Goal: Task Accomplishment & Management: Use online tool/utility

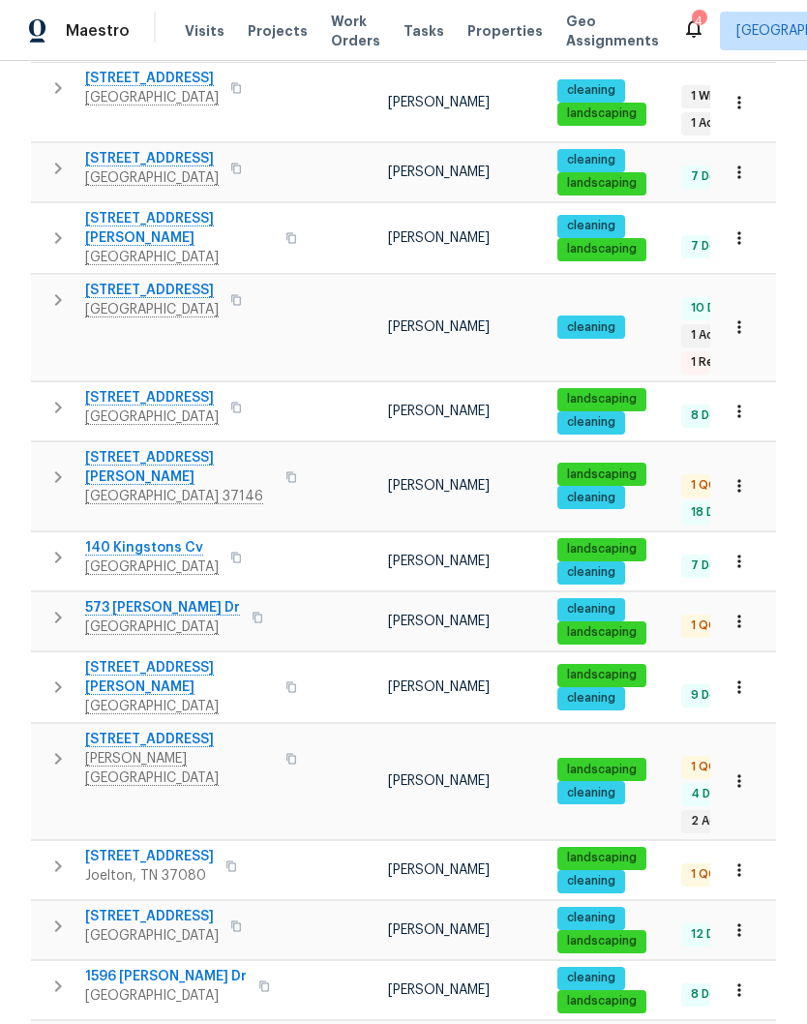
scroll to position [354, 0]
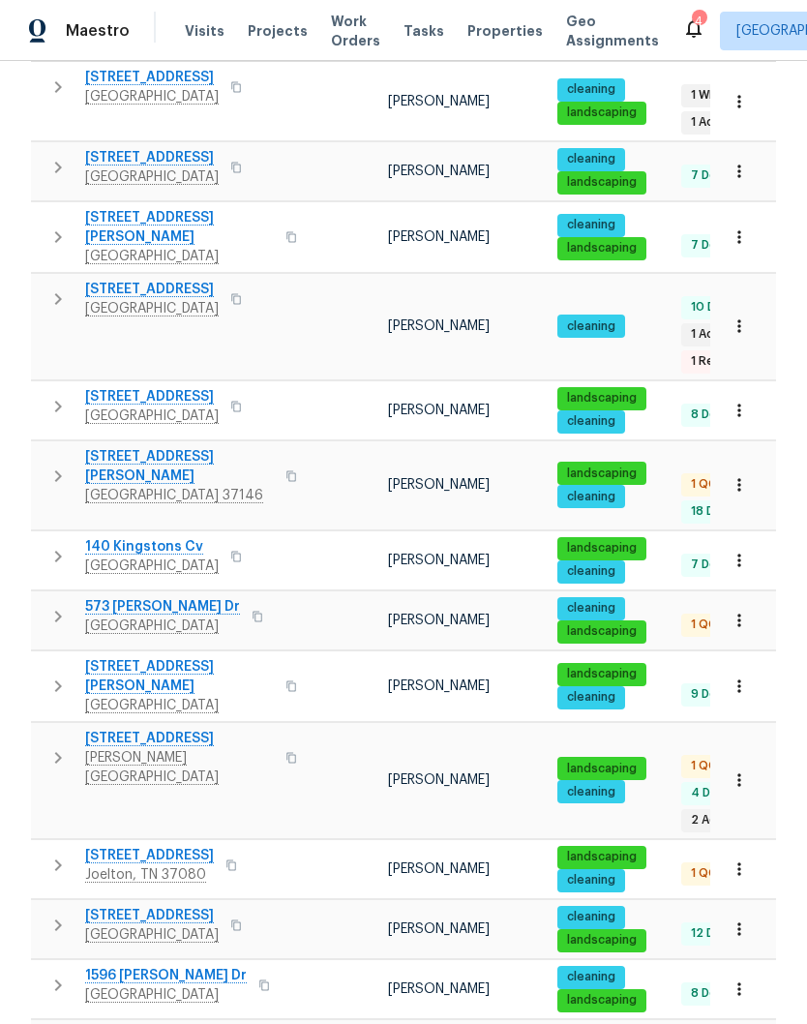
click at [175, 729] on span "[STREET_ADDRESS]" at bounding box center [179, 738] width 189 height 19
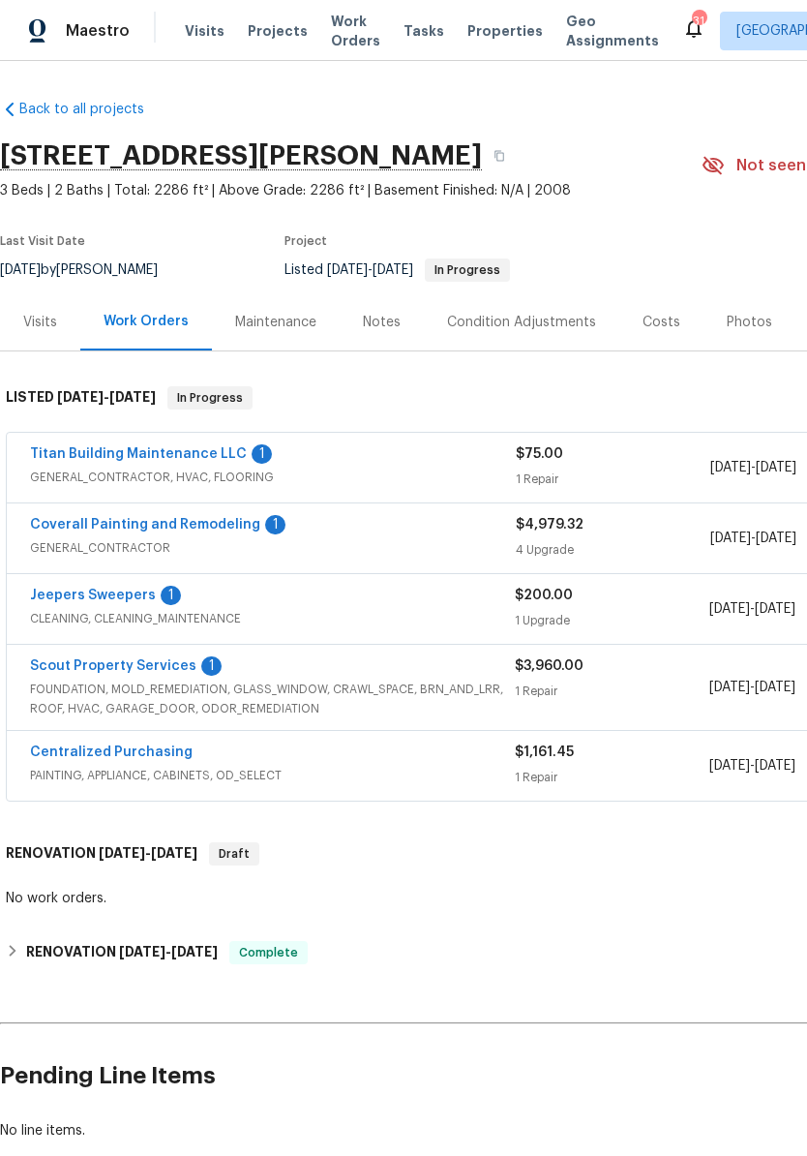
click at [213, 456] on link "Titan Building Maintenance LLC" at bounding box center [138, 454] width 217 height 14
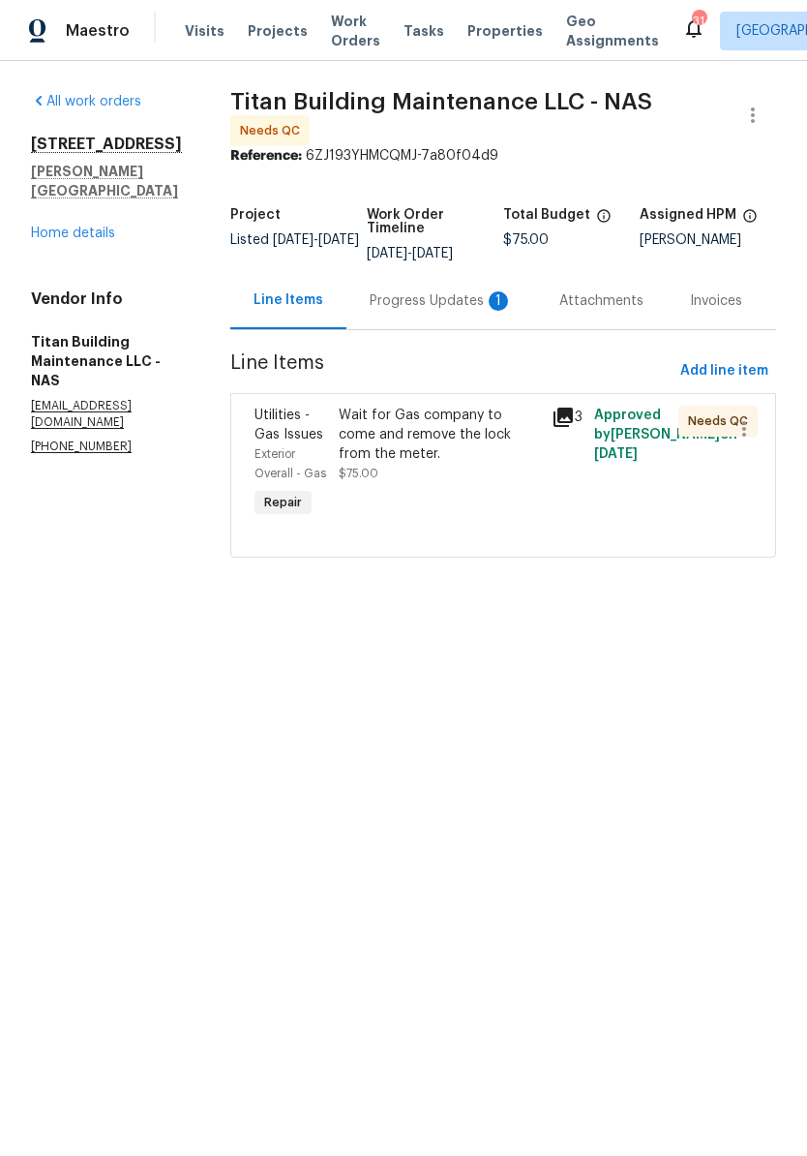
click at [467, 419] on div "Wait for Gas company to come and remove the lock from the meter." at bounding box center [439, 435] width 200 height 58
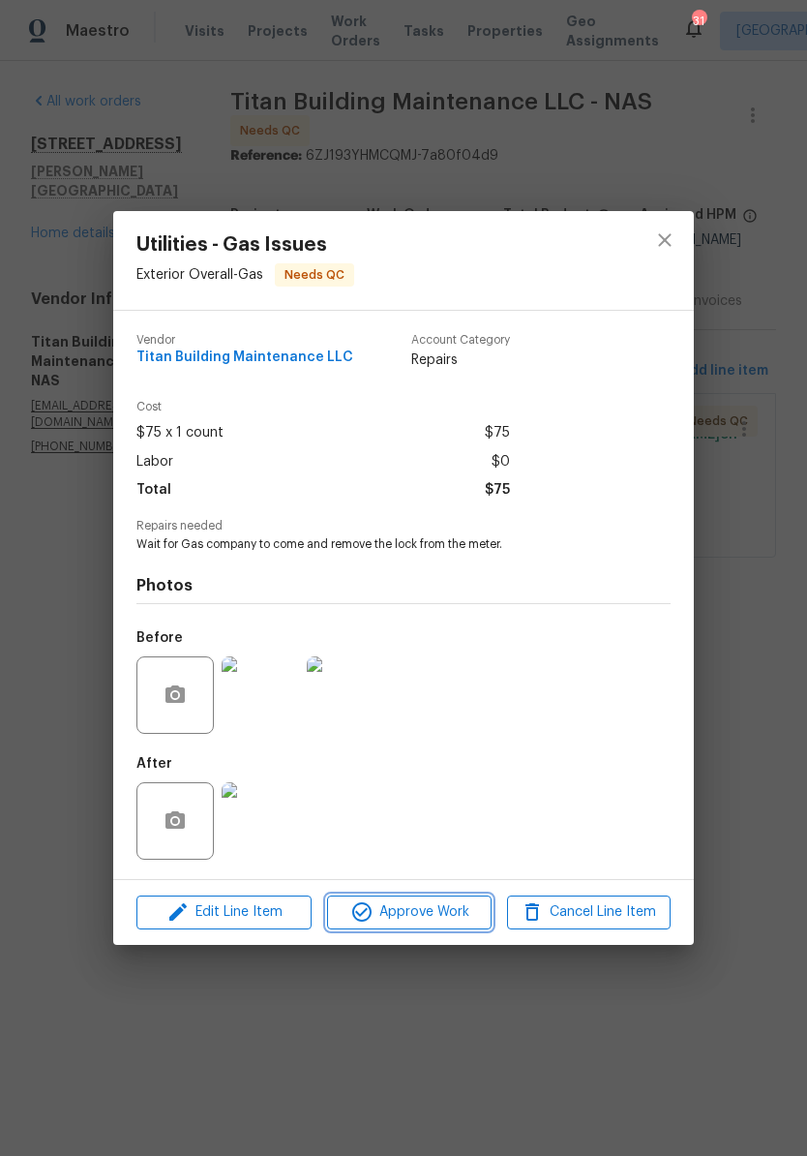
click at [420, 916] on span "Approve Work" at bounding box center [409, 912] width 152 height 24
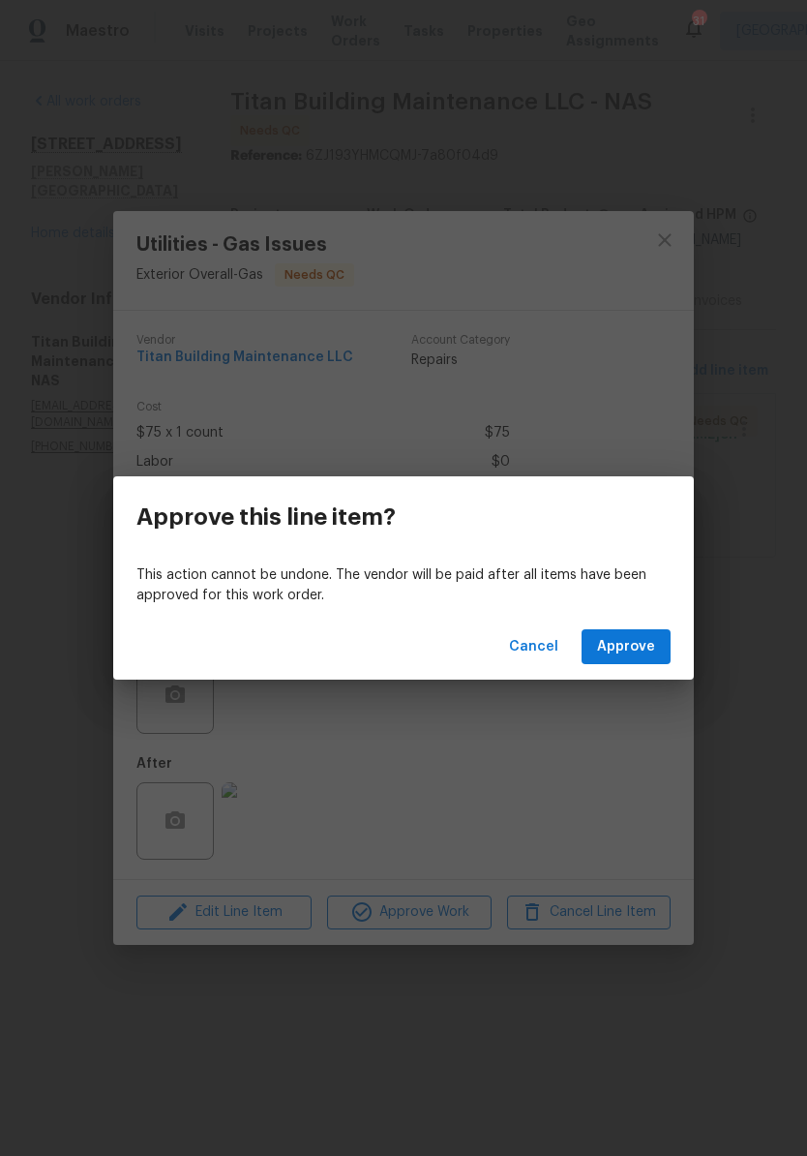
click at [623, 651] on span "Approve" at bounding box center [626, 647] width 58 height 24
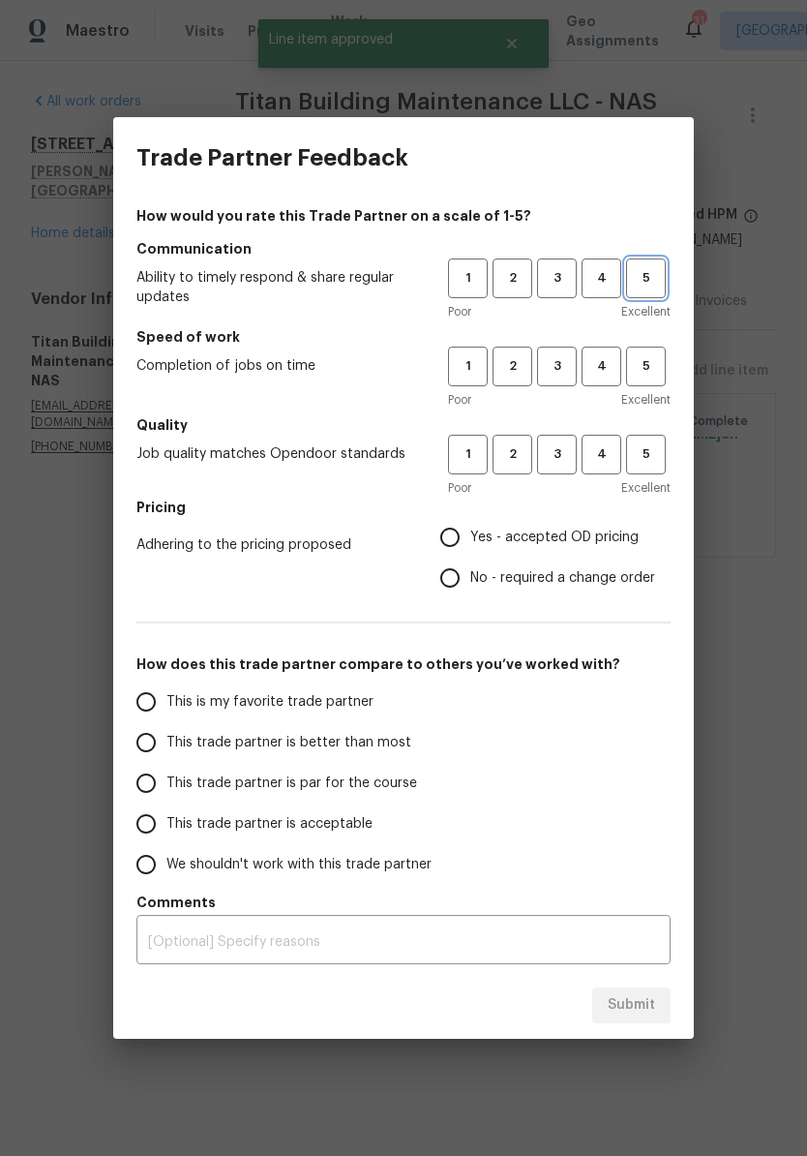
click at [653, 285] on span "5" at bounding box center [646, 278] width 36 height 22
click at [649, 370] on span "5" at bounding box center [646, 366] width 36 height 22
click at [656, 445] on span "5" at bounding box center [646, 454] width 36 height 22
click at [464, 540] on input "Yes - accepted OD pricing" at bounding box center [450, 537] width 41 height 41
radio input "true"
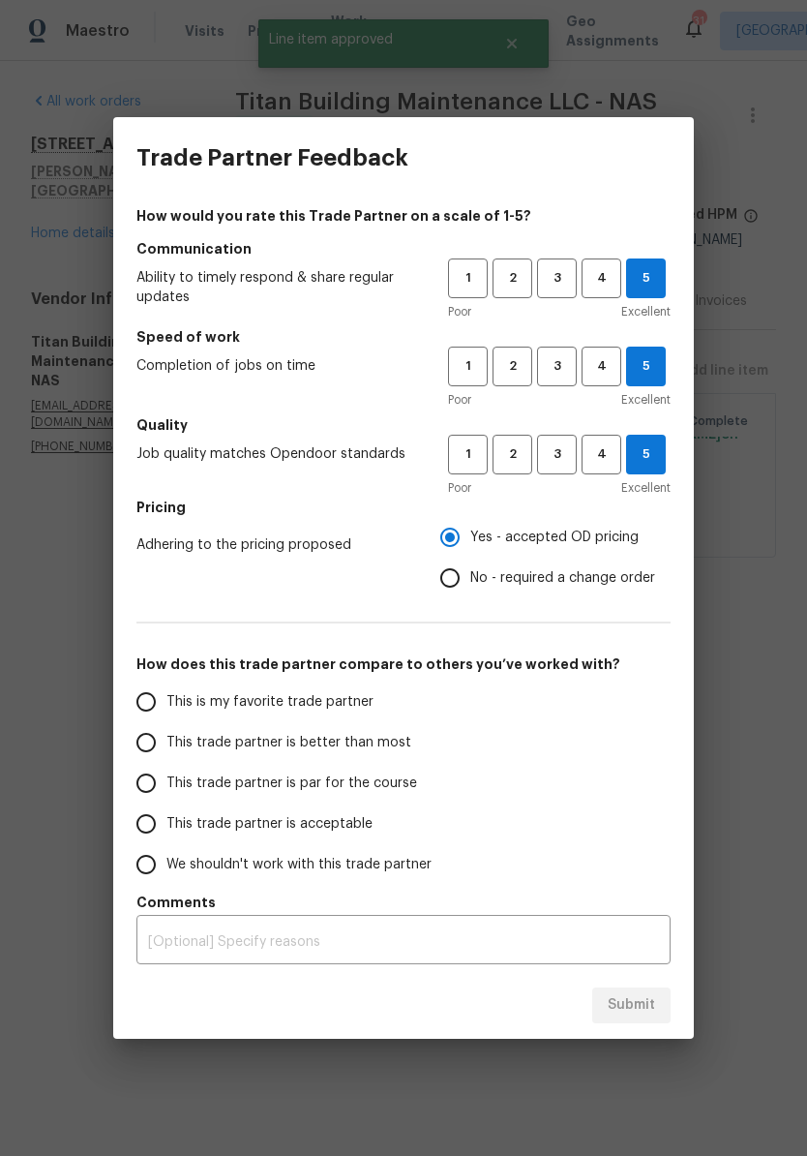
click at [157, 707] on input "This is my favorite trade partner" at bounding box center [146, 701] width 41 height 41
click at [645, 994] on span "Submit" at bounding box center [631, 1005] width 47 height 24
radio input "true"
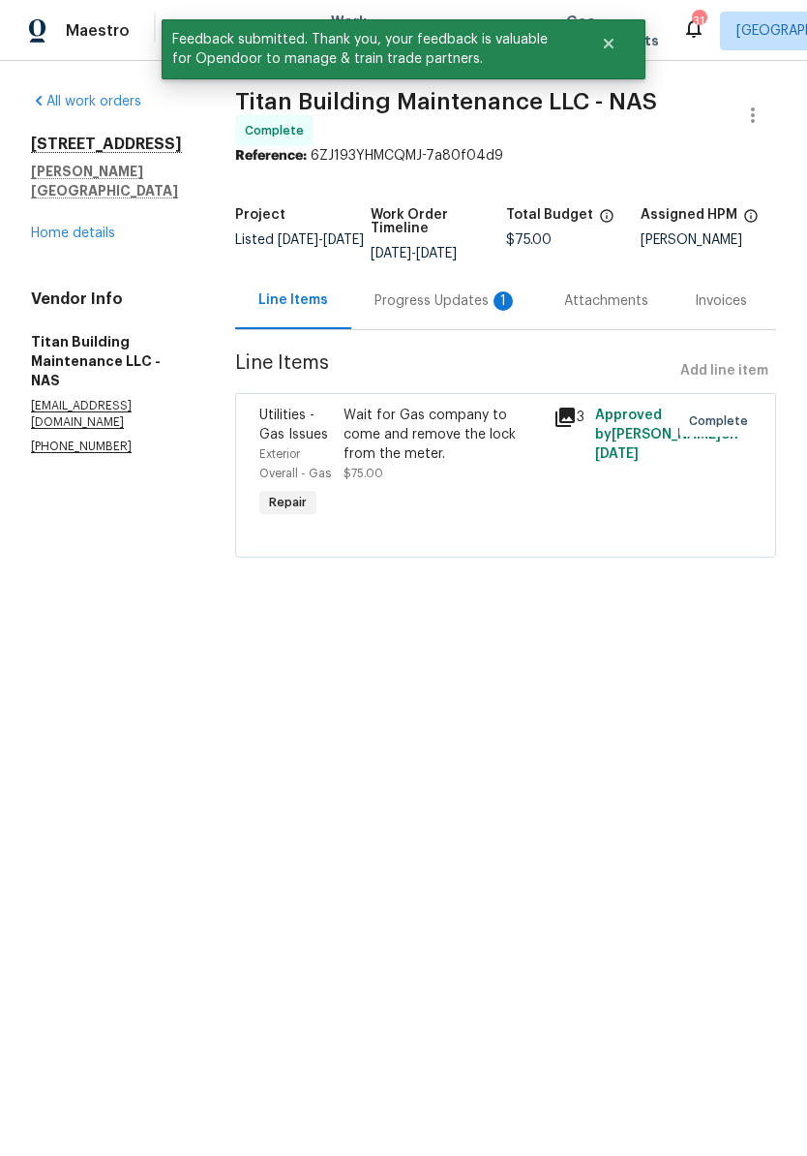
click at [79, 226] on link "Home details" at bounding box center [73, 233] width 84 height 14
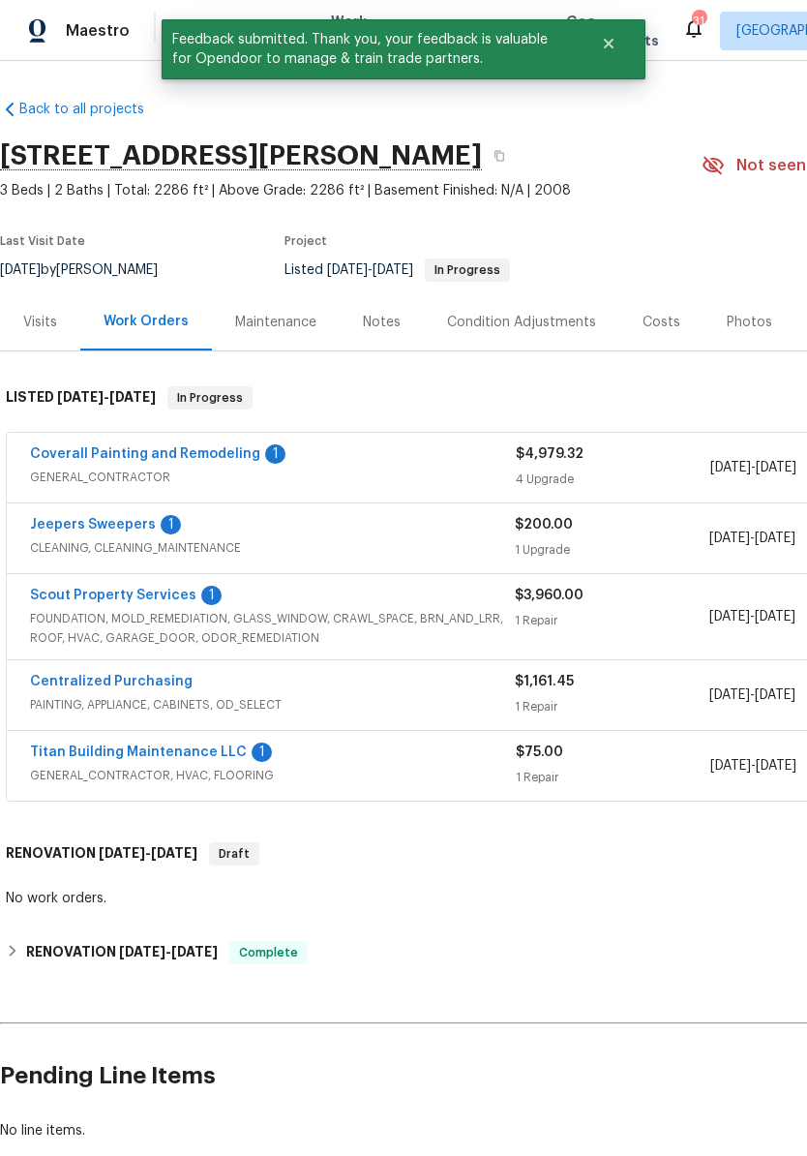
click at [115, 528] on link "Jeepers Sweepers" at bounding box center [93, 525] width 126 height 14
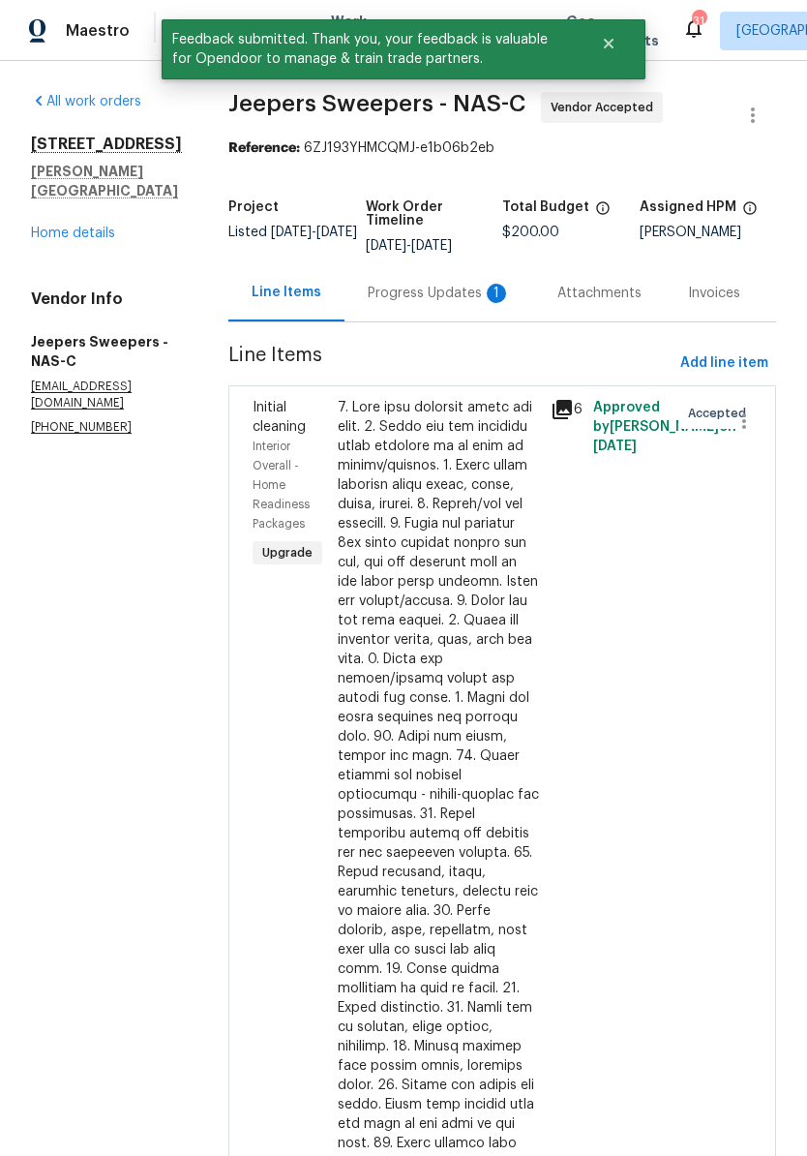
click at [431, 303] on div "Progress Updates 1" at bounding box center [439, 293] width 143 height 19
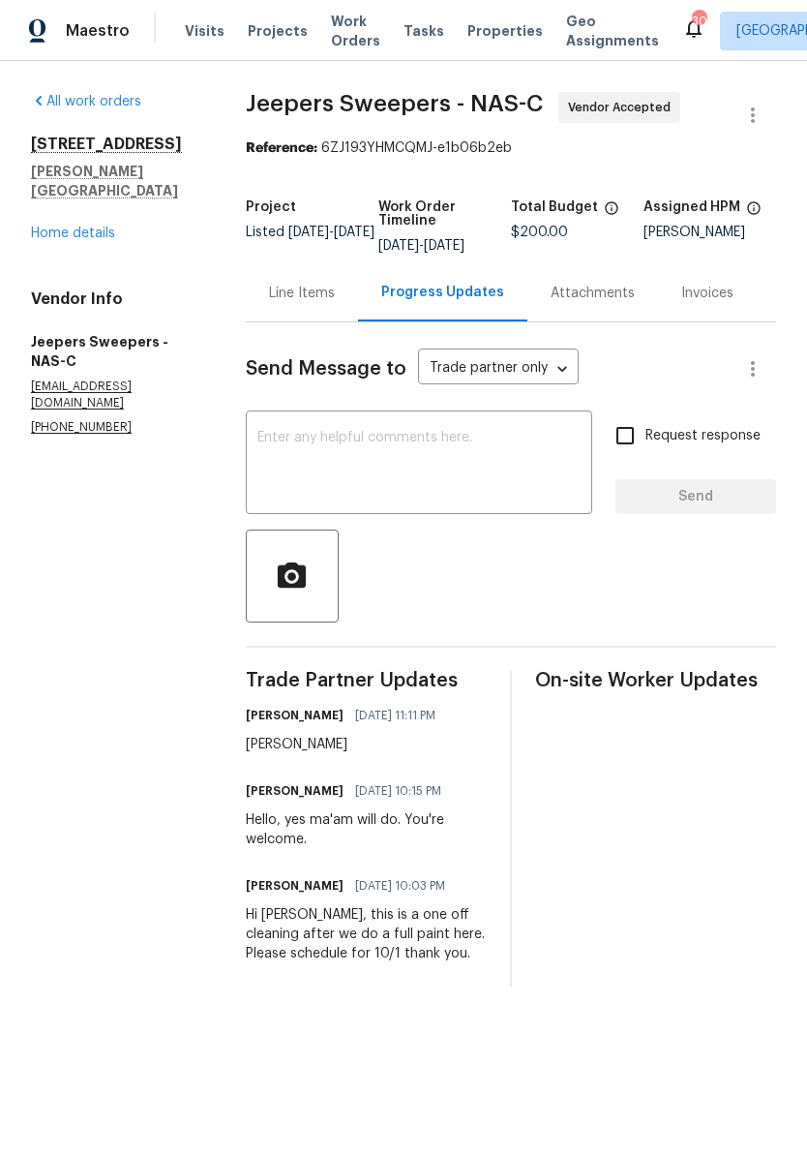
click at [346, 458] on textarea at bounding box center [418, 465] width 323 height 68
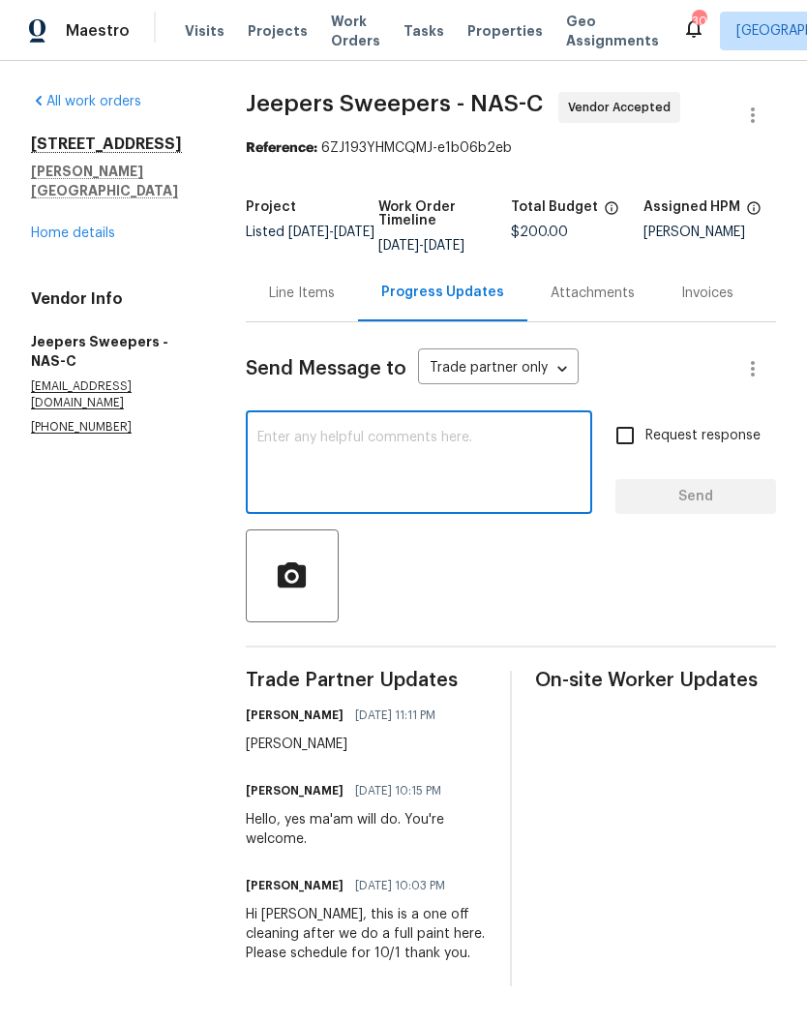
click at [86, 226] on link "Home details" at bounding box center [73, 233] width 84 height 14
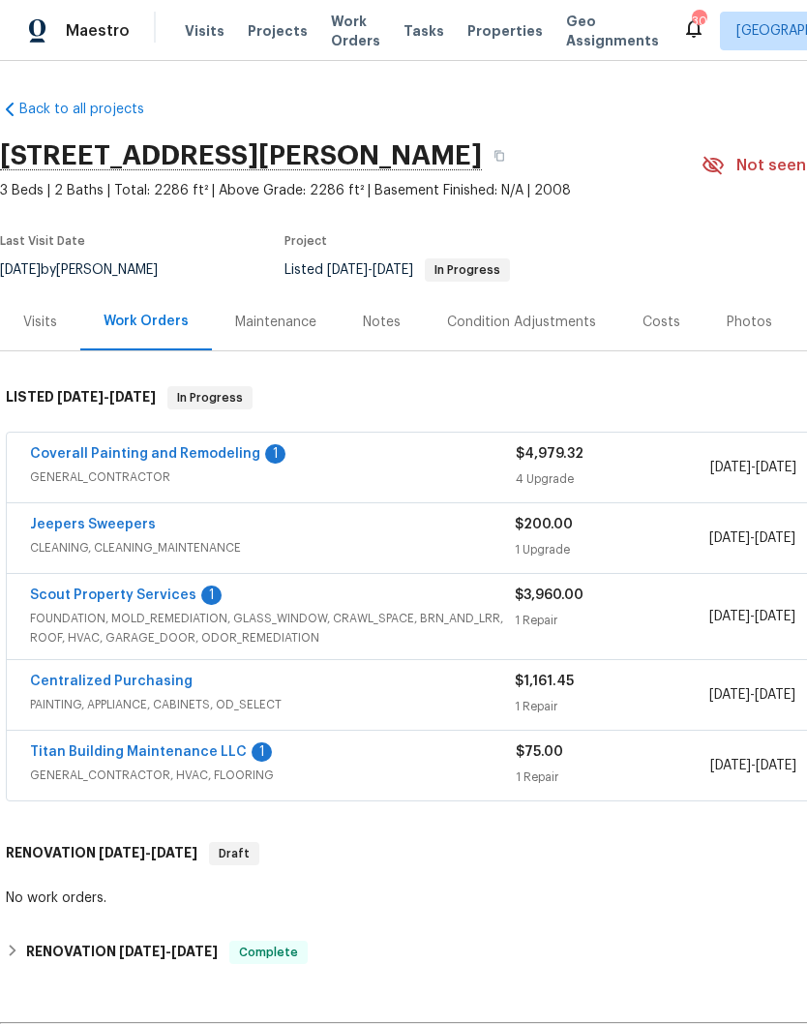
click at [141, 599] on link "Scout Property Services" at bounding box center [113, 595] width 166 height 14
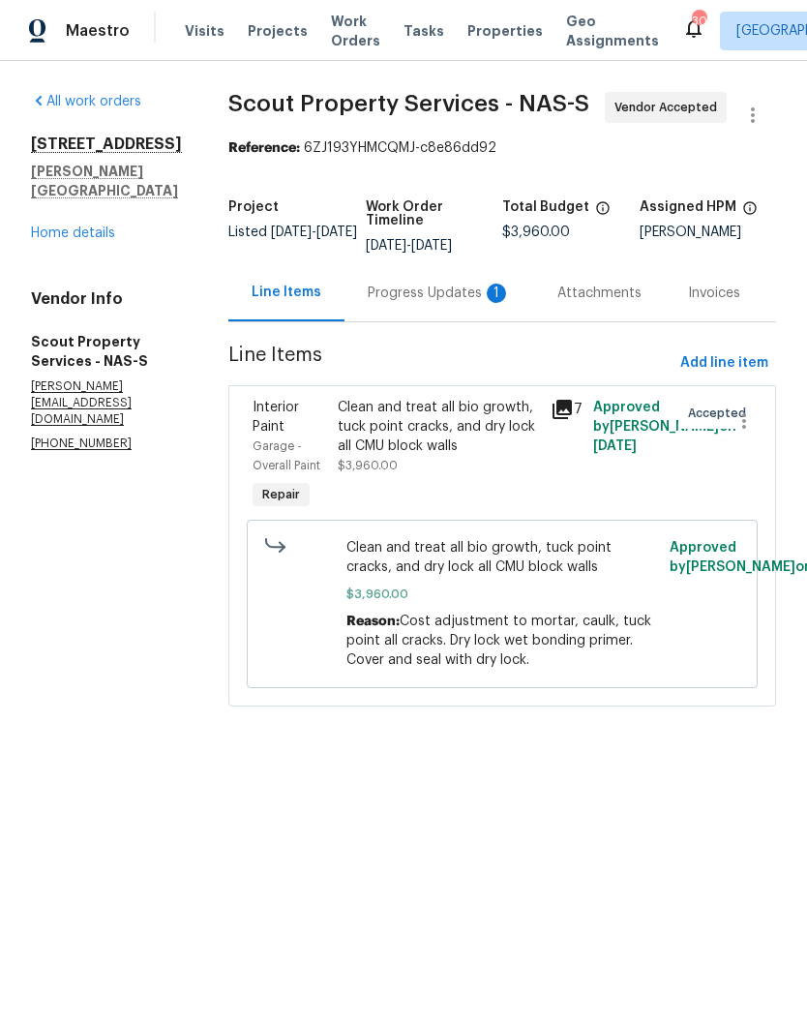
click at [441, 299] on div "Progress Updates 1" at bounding box center [439, 293] width 143 height 19
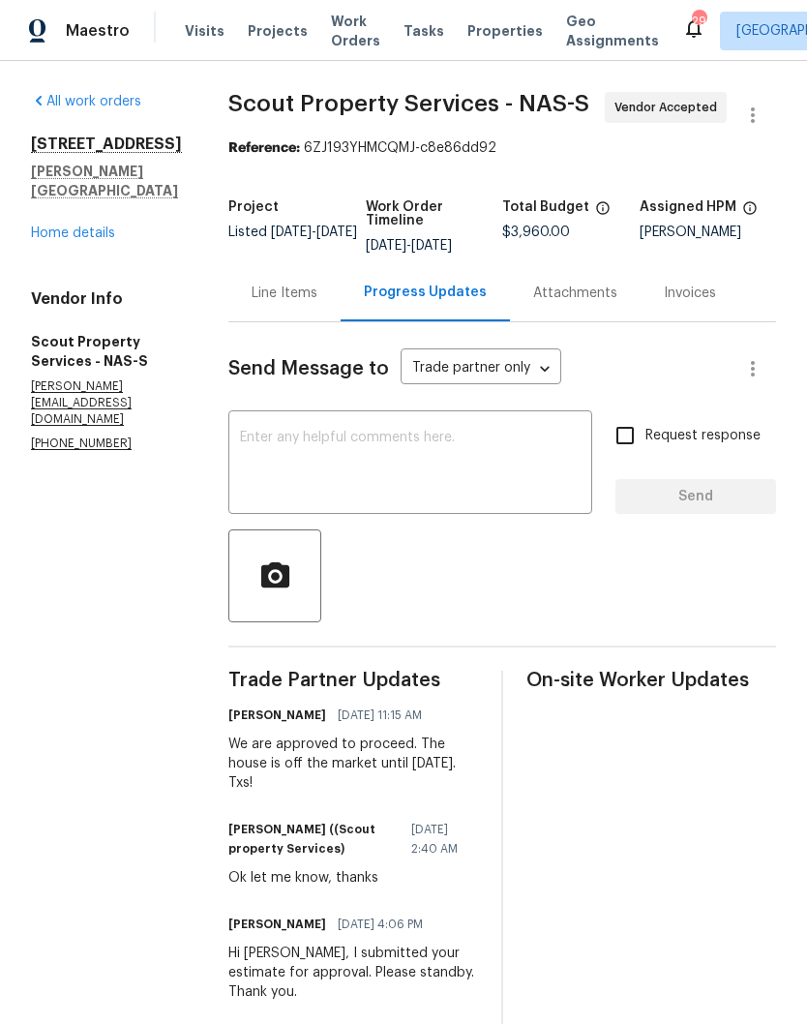
click at [86, 240] on link "Home details" at bounding box center [73, 233] width 84 height 14
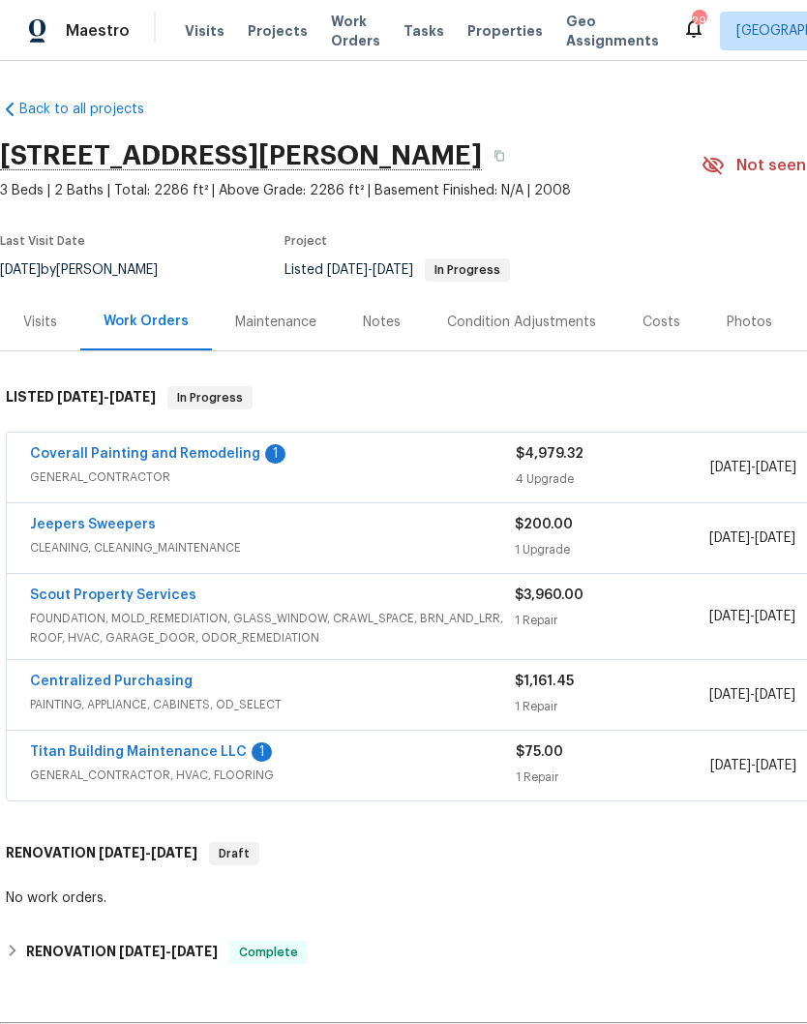
click at [183, 754] on link "Titan Building Maintenance LLC" at bounding box center [138, 752] width 217 height 14
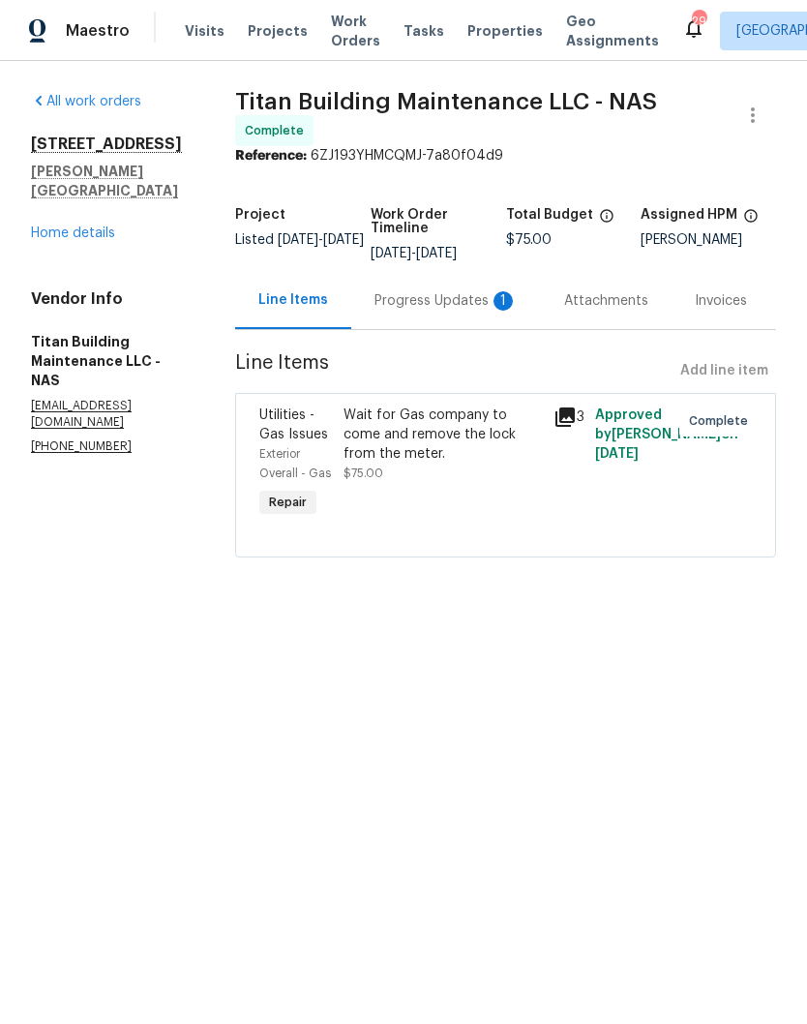
click at [435, 296] on div "Progress Updates 1" at bounding box center [446, 300] width 143 height 19
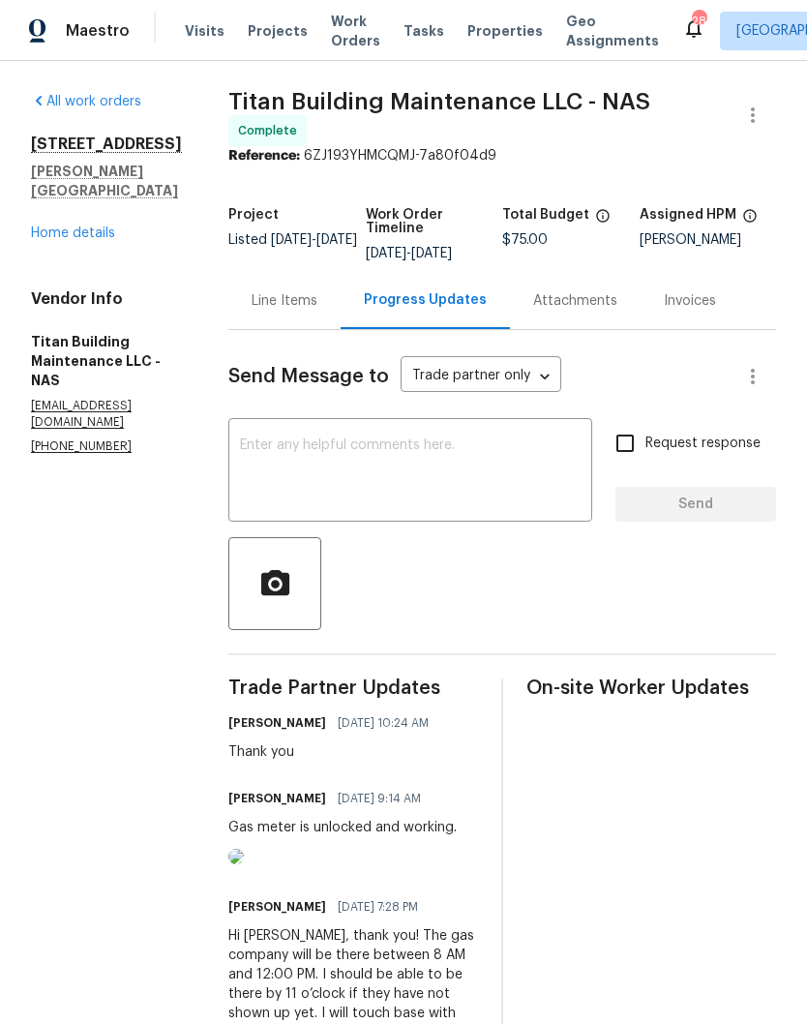
click at [100, 237] on link "Home details" at bounding box center [73, 233] width 84 height 14
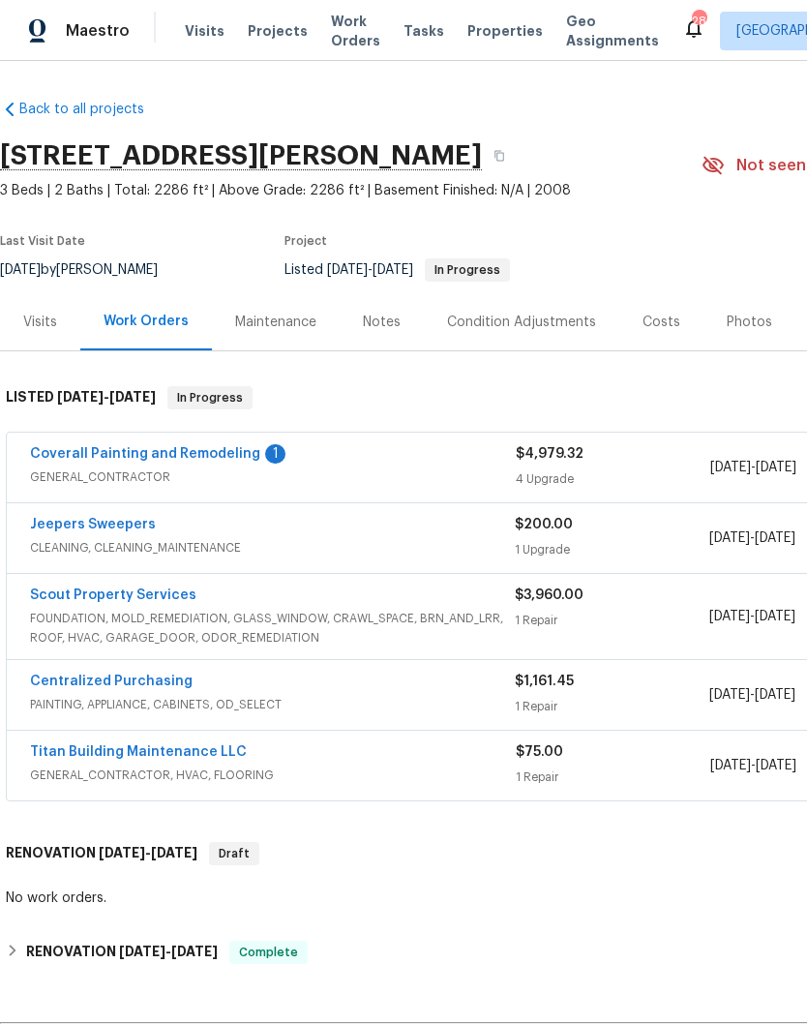
click at [204, 459] on link "Coverall Painting and Remodeling" at bounding box center [145, 454] width 230 height 14
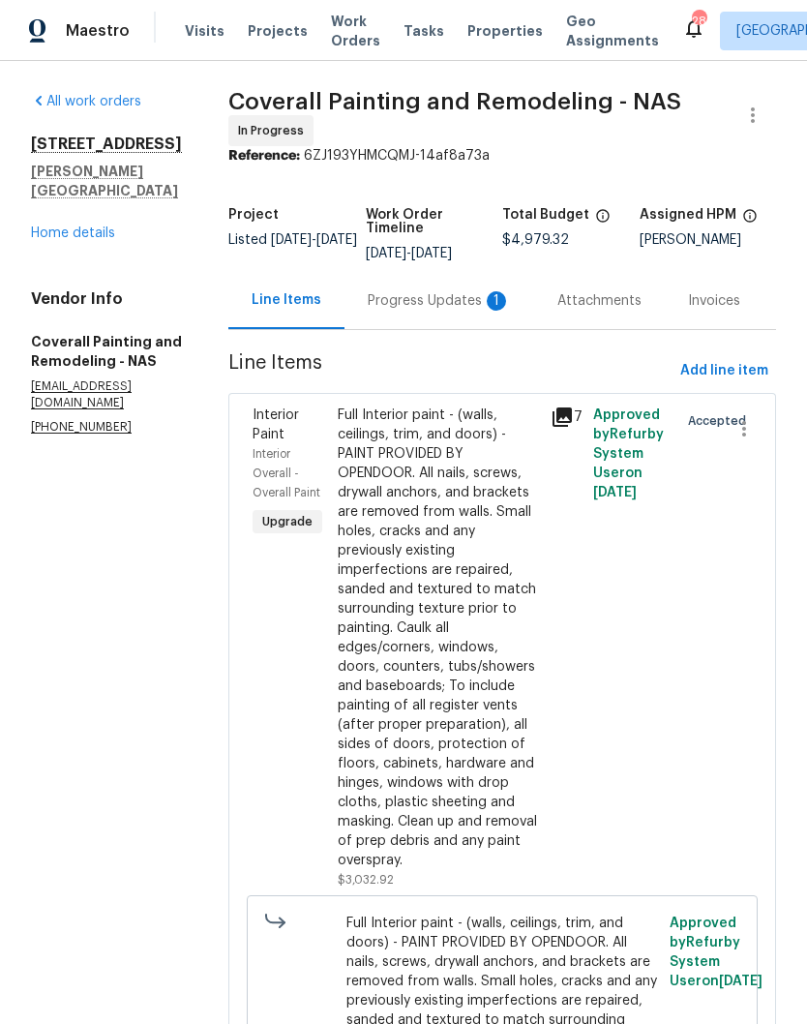
click at [477, 311] on div "Progress Updates 1" at bounding box center [439, 300] width 143 height 19
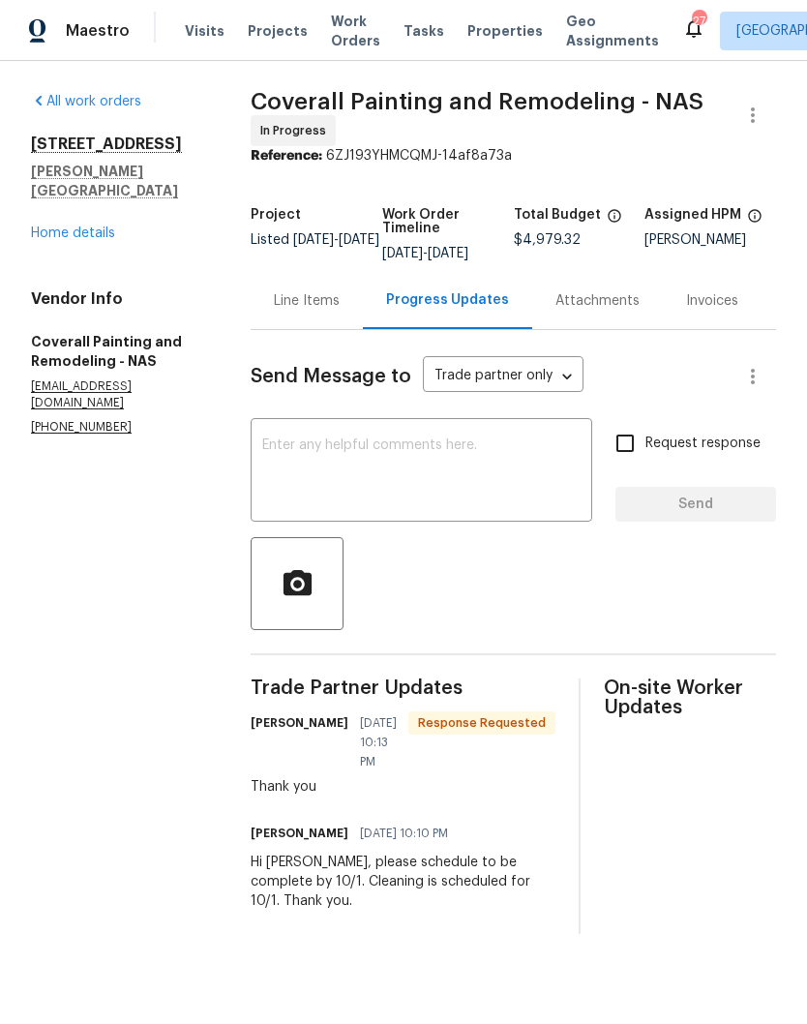
click at [84, 226] on link "Home details" at bounding box center [73, 233] width 84 height 14
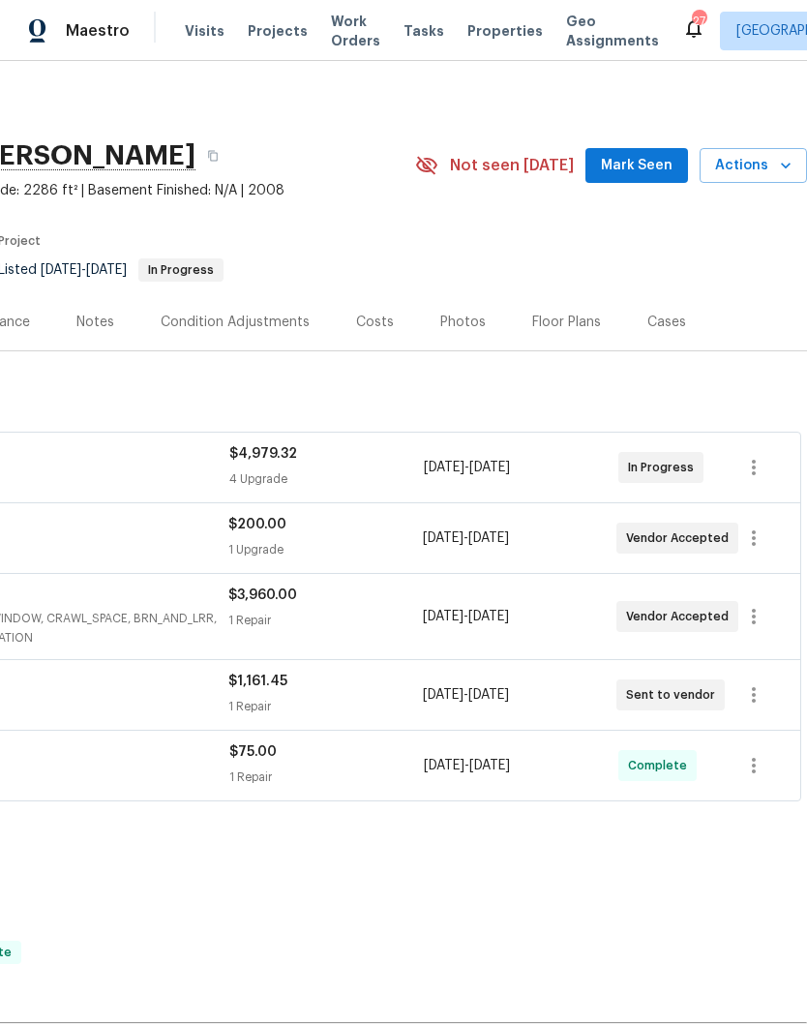
scroll to position [0, 286]
click at [649, 168] on span "Mark Seen" at bounding box center [637, 166] width 72 height 24
